Goal: Find specific page/section: Find specific page/section

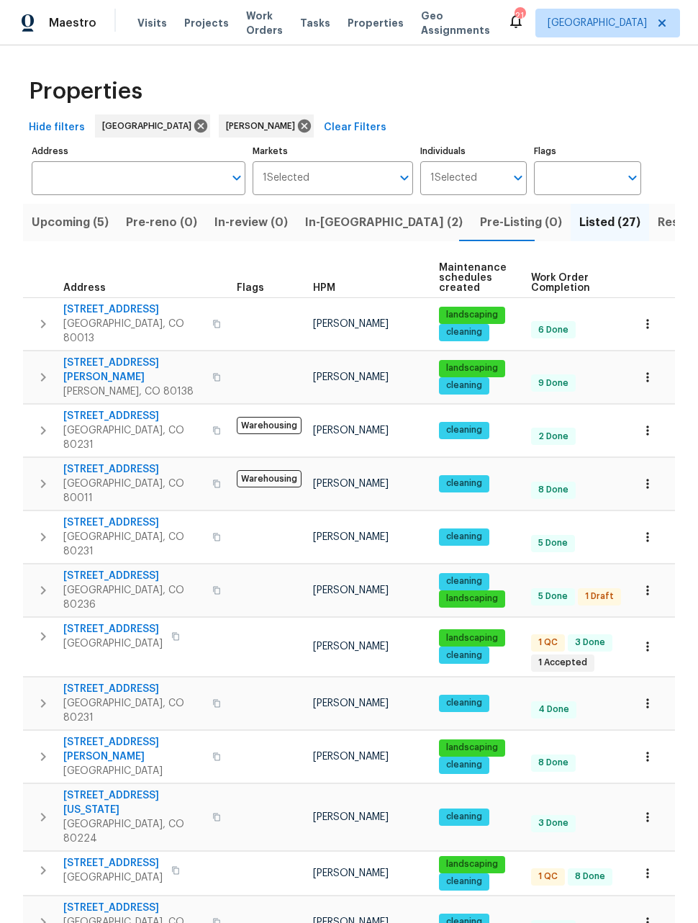
click at [94, 216] on span "Upcoming (5)" at bounding box center [70, 222] width 77 height 20
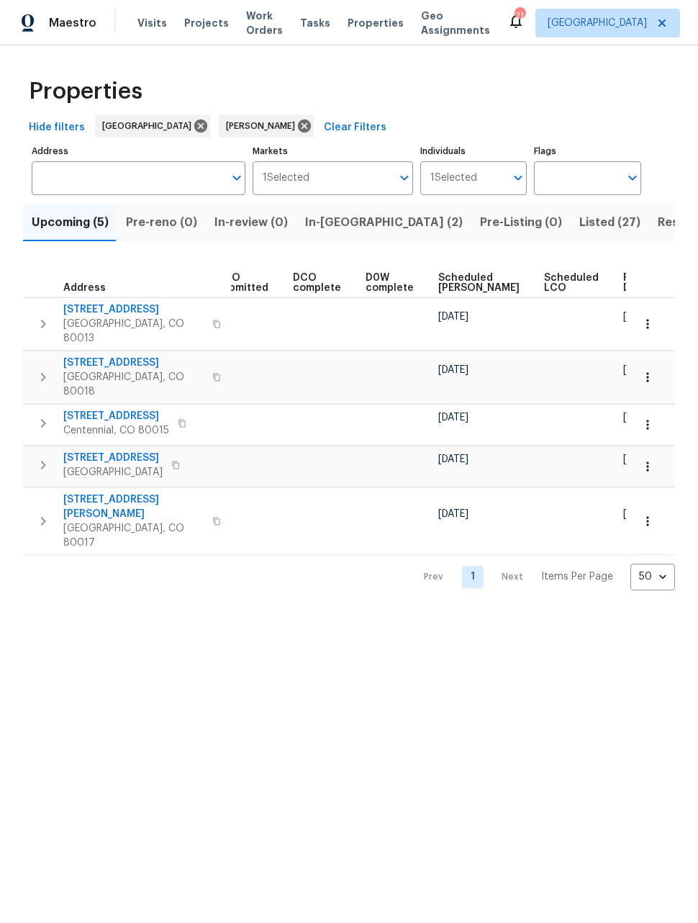
scroll to position [0, 263]
click at [469, 613] on html "Maestro Visits Projects Work Orders Tasks Properties Geo Assignments 21 Denver …" at bounding box center [349, 306] width 698 height 613
click at [526, 613] on html "Maestro Visits Projects Work Orders Tasks Properties Geo Assignments 21 Denver …" at bounding box center [349, 306] width 698 height 613
click at [580, 222] on span "Listed (27)" at bounding box center [610, 222] width 61 height 20
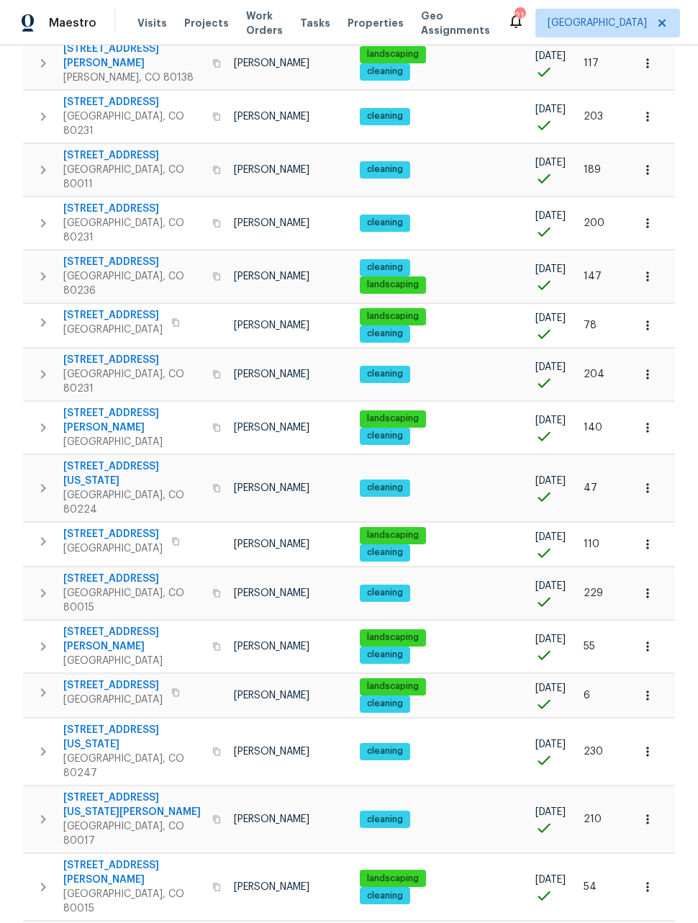
scroll to position [0, 78]
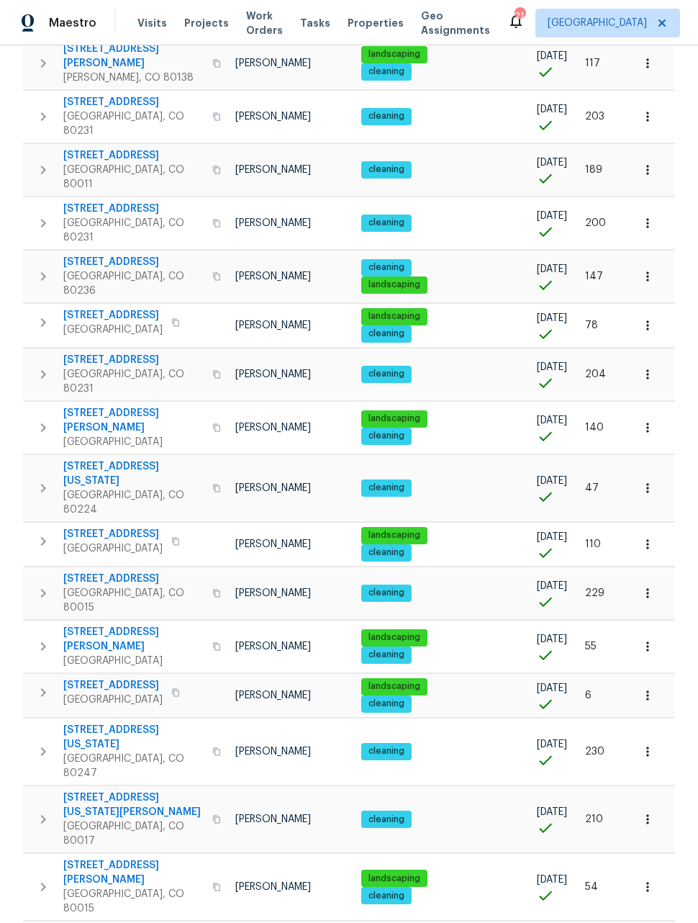
click at [654, 420] on icon "button" at bounding box center [648, 427] width 14 height 14
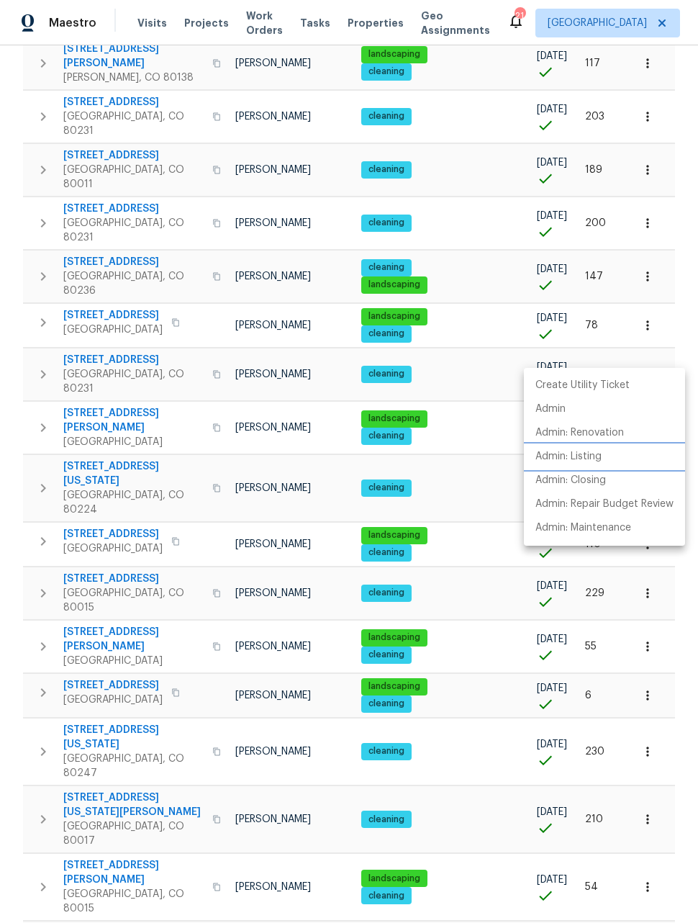
click at [588, 456] on p "Admin: Listing" at bounding box center [569, 456] width 66 height 15
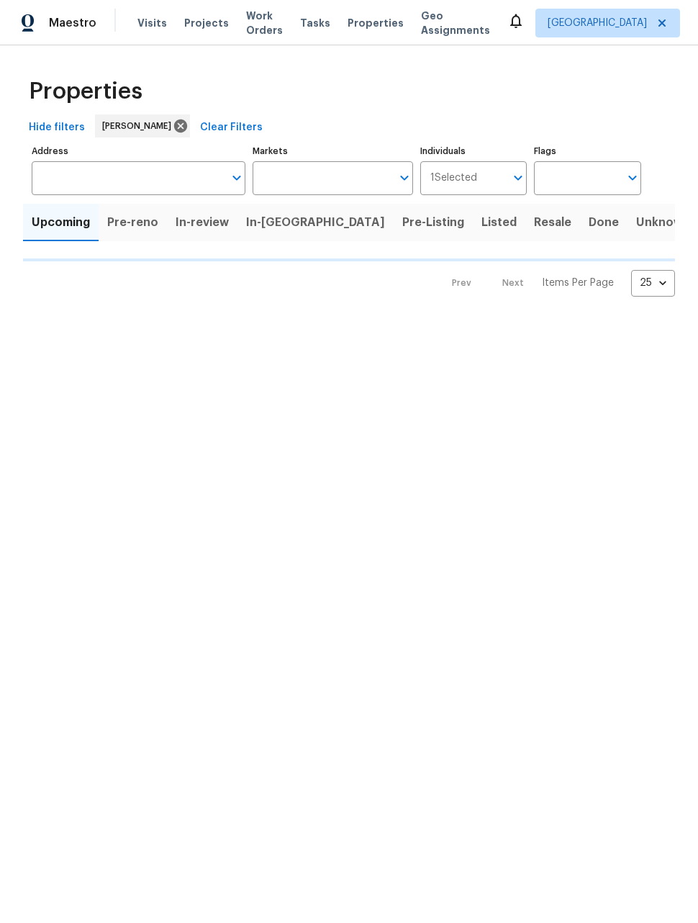
type input "50"
